Goal: Task Accomplishment & Management: Manage account settings

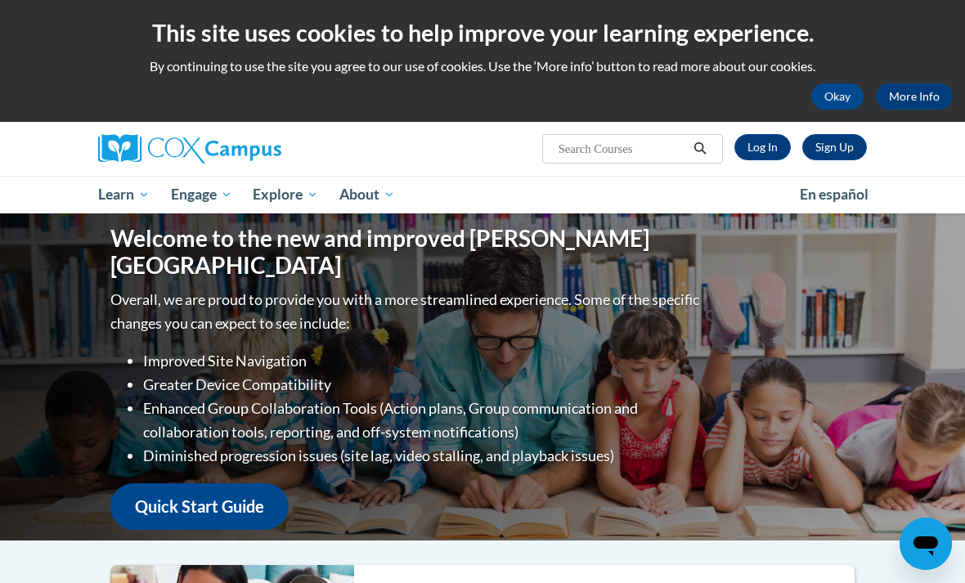
click at [758, 143] on link "Log In" at bounding box center [762, 147] width 56 height 26
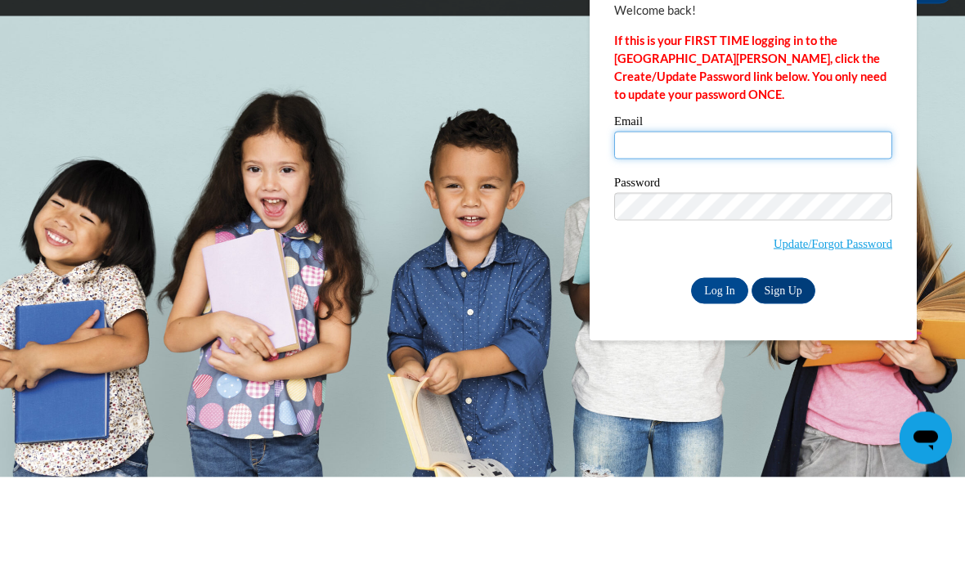
type input "sjack153@wildcat.fvsu.edu"
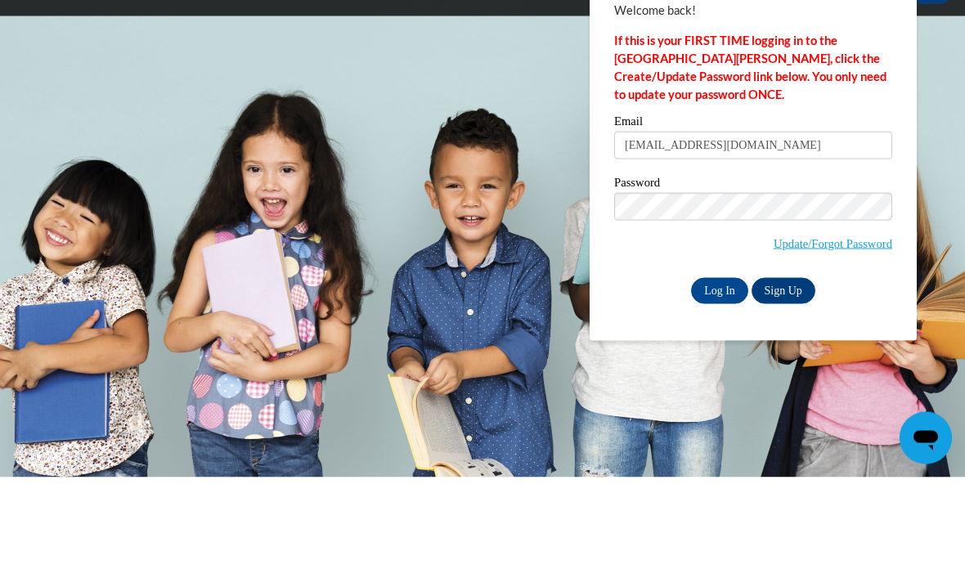
click at [720, 384] on input "Log In" at bounding box center [719, 397] width 57 height 26
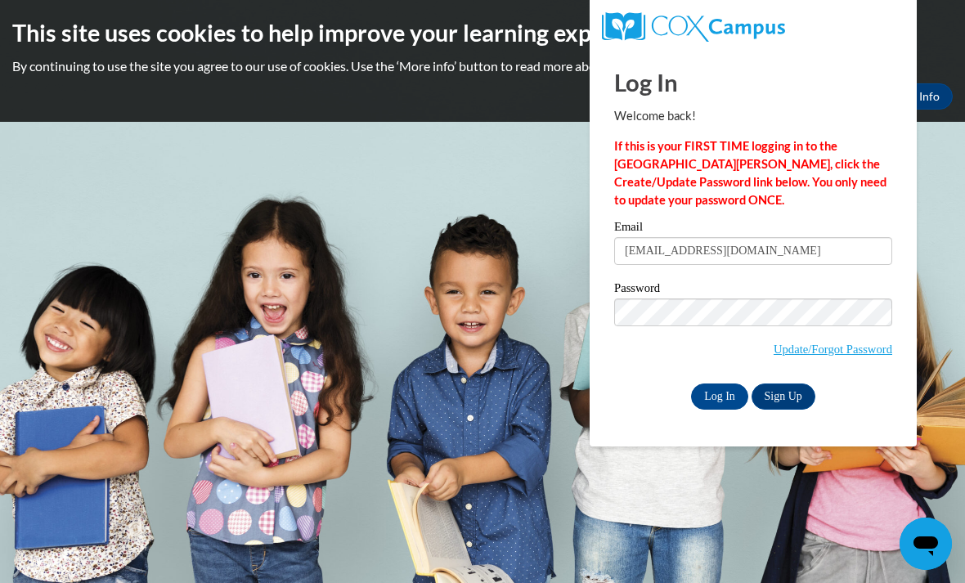
click at [714, 404] on input "Log In" at bounding box center [719, 397] width 57 height 26
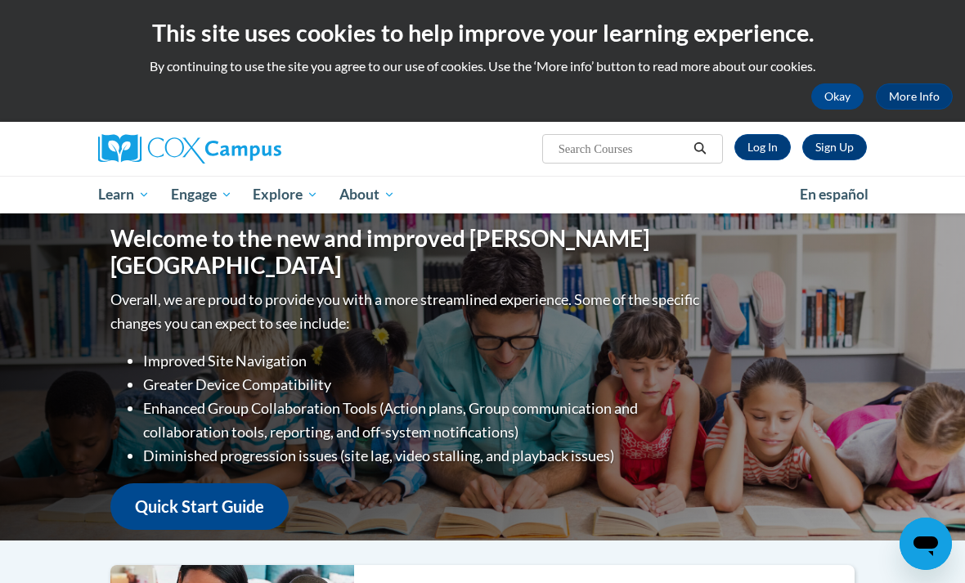
click at [781, 139] on link "Log In" at bounding box center [762, 147] width 56 height 26
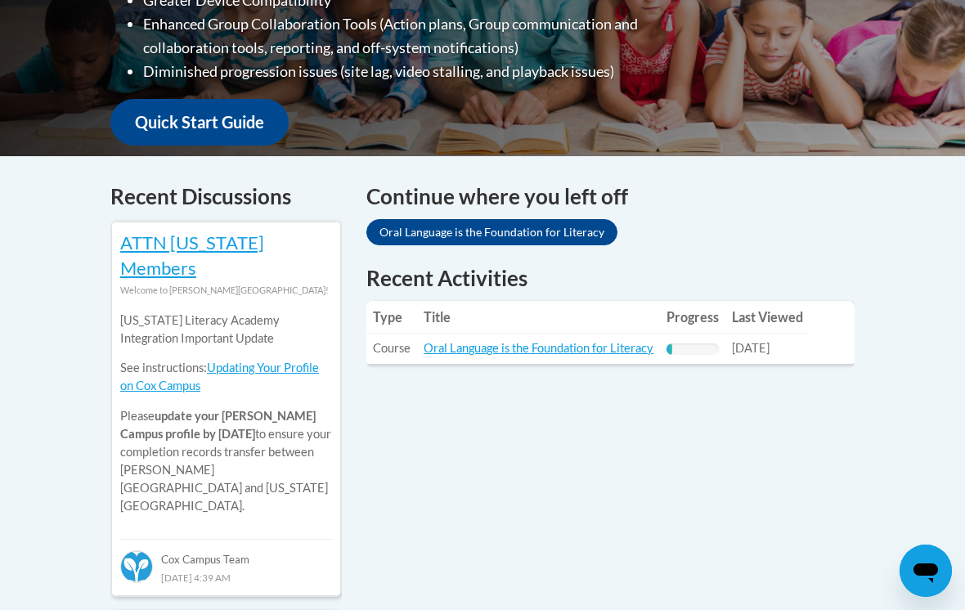
scroll to position [554, 0]
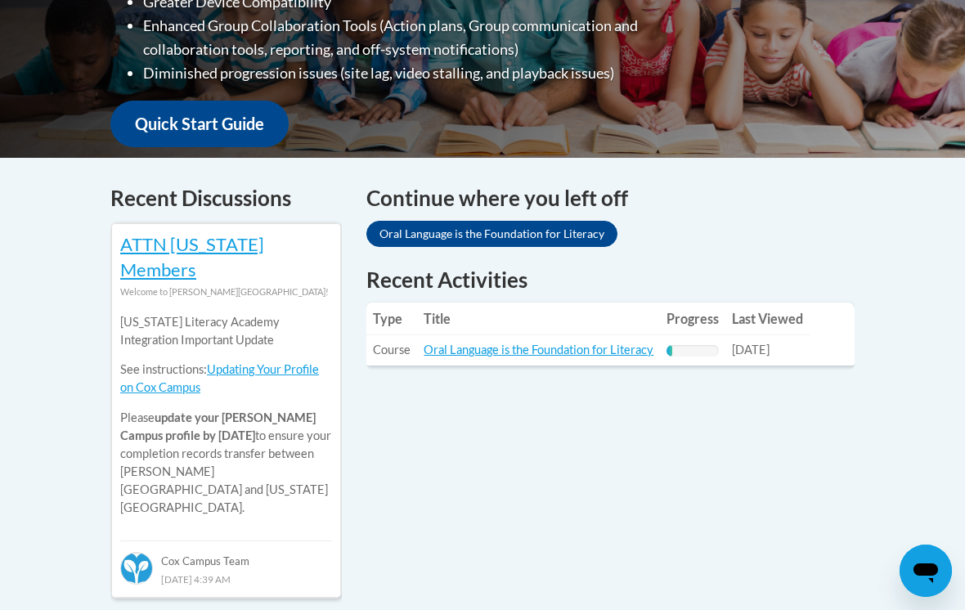
click at [617, 353] on link "Oral Language is the Foundation for Literacy" at bounding box center [539, 350] width 230 height 14
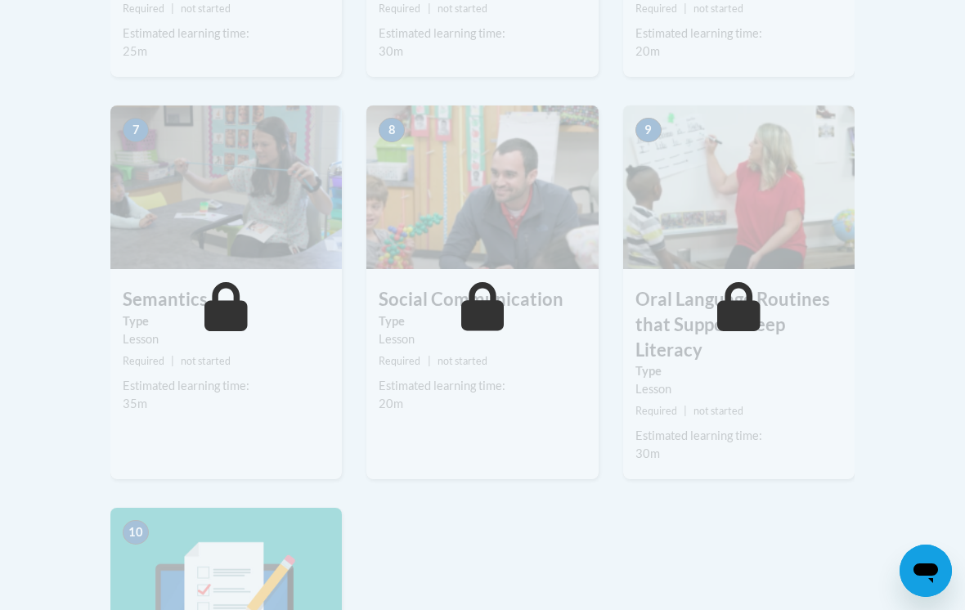
scroll to position [1284, 0]
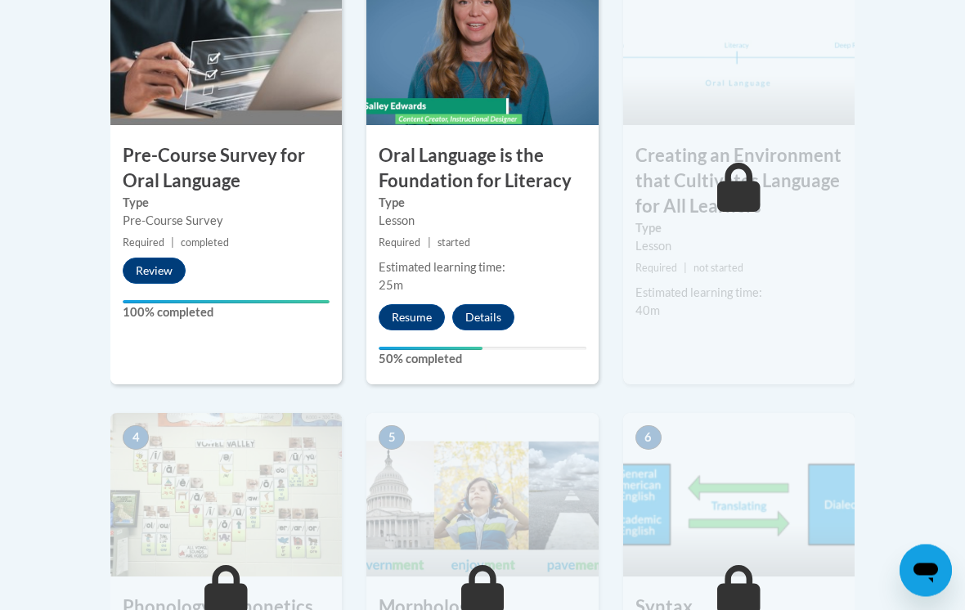
click at [410, 323] on button "Resume" at bounding box center [412, 318] width 66 height 26
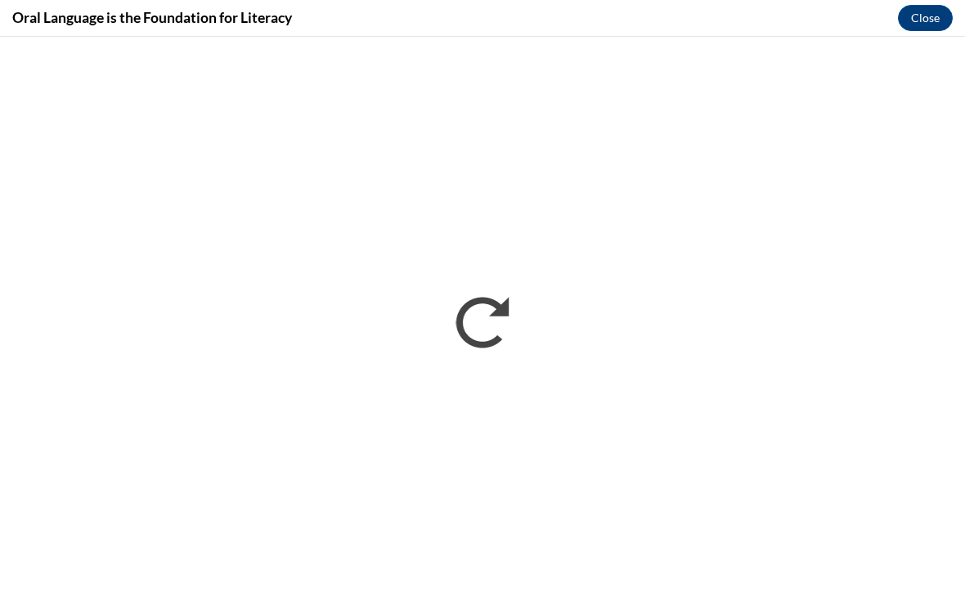
scroll to position [0, 0]
